Goal: Find specific page/section

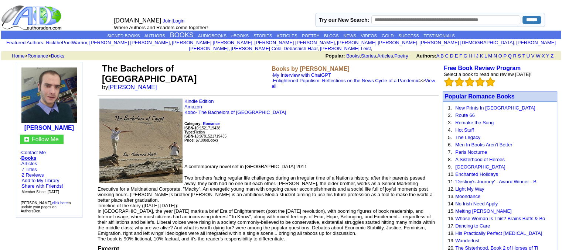
scroll to position [816, 0]
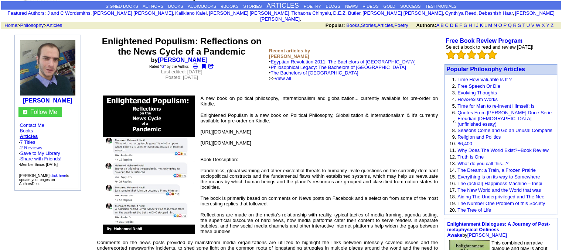
scroll to position [15, 0]
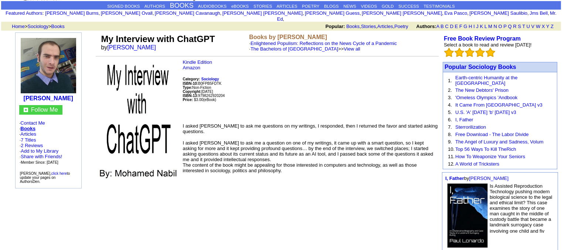
scroll to position [15, 0]
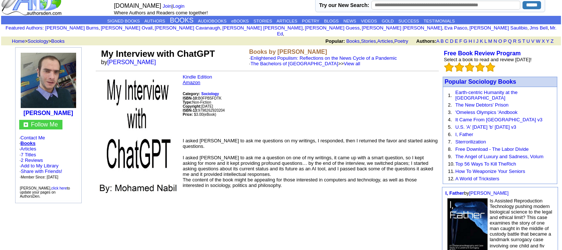
click at [196, 80] on link "Amazon" at bounding box center [191, 83] width 18 height 6
